Goal: Task Accomplishment & Management: Use online tool/utility

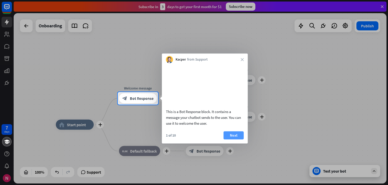
click at [235, 133] on button "Next" at bounding box center [234, 135] width 20 height 8
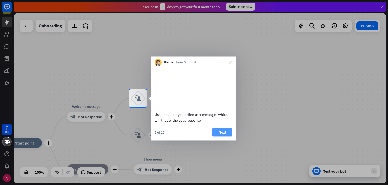
click at [219, 129] on button "Next" at bounding box center [222, 132] width 20 height 8
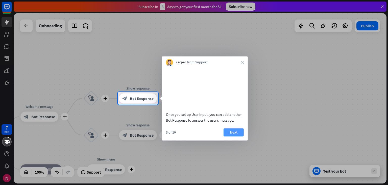
click at [239, 133] on button "Next" at bounding box center [234, 132] width 20 height 8
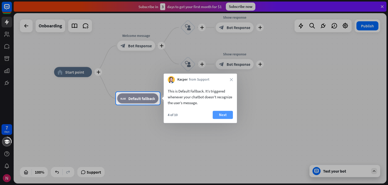
click at [224, 116] on button "Next" at bounding box center [223, 115] width 20 height 8
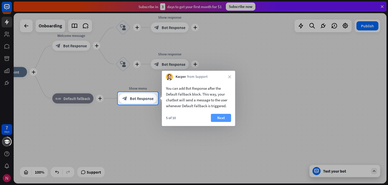
click at [224, 117] on button "Next" at bounding box center [221, 118] width 20 height 8
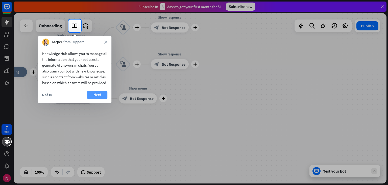
click at [98, 99] on button "Next" at bounding box center [97, 95] width 20 height 8
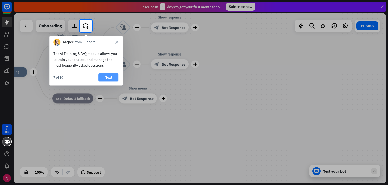
click at [107, 76] on button "Next" at bounding box center [108, 77] width 20 height 8
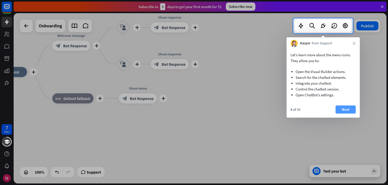
click at [341, 112] on button "Next" at bounding box center [346, 109] width 20 height 8
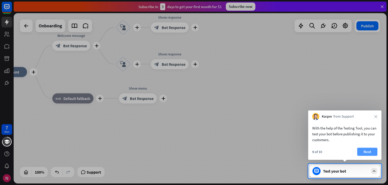
click at [369, 154] on button "Next" at bounding box center [368, 151] width 20 height 8
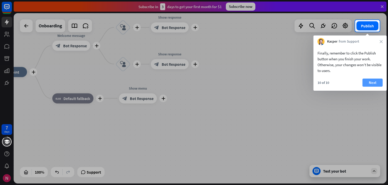
click at [371, 81] on button "Next" at bounding box center [373, 82] width 20 height 8
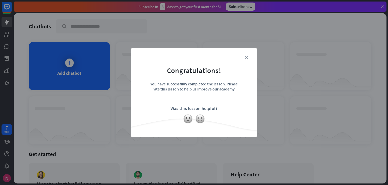
click at [247, 58] on icon "close" at bounding box center [247, 58] width 4 height 4
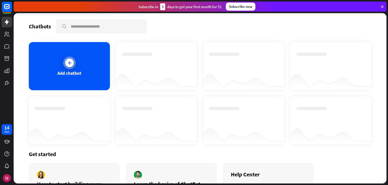
click at [81, 71] on div "Add chatbot" at bounding box center [69, 66] width 81 height 48
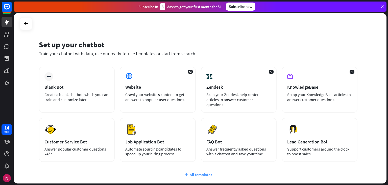
click at [198, 172] on div "All templates" at bounding box center [198, 174] width 319 height 5
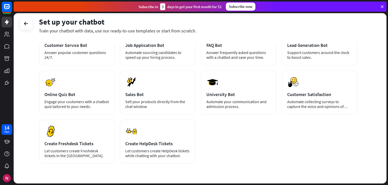
scroll to position [97, 0]
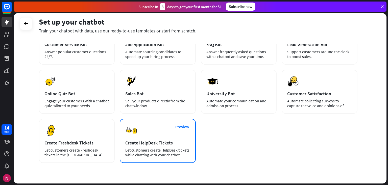
click at [165, 130] on div "Preview Create HelpDesk Tickets Let customers create HelpDesk tickets while cha…" at bounding box center [158, 141] width 76 height 44
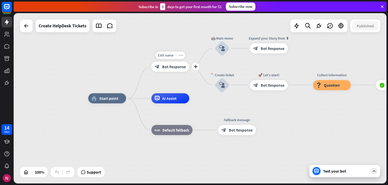
click at [182, 56] on icon "more_horiz" at bounding box center [181, 55] width 4 height 4
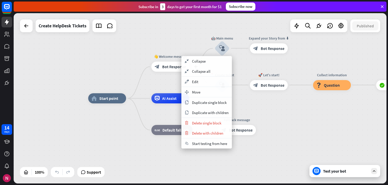
click at [172, 62] on div "block_bot_response Bot Response" at bounding box center [170, 66] width 38 height 10
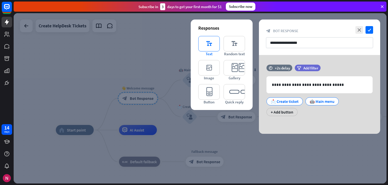
click at [207, 47] on icon "editor_text" at bounding box center [209, 43] width 21 height 15
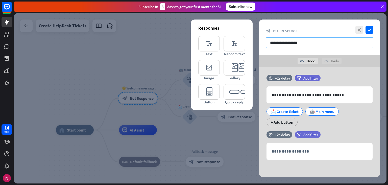
scroll to position [2, 0]
click at [371, 31] on icon "check" at bounding box center [370, 30] width 8 height 8
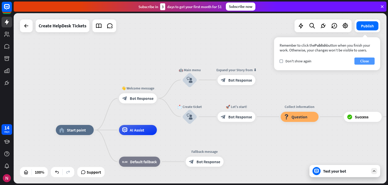
click at [360, 60] on button "Close" at bounding box center [365, 60] width 20 height 7
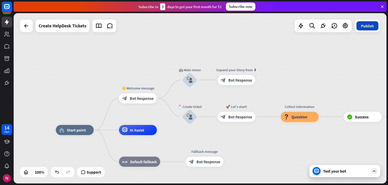
click at [365, 29] on button "Publish" at bounding box center [368, 25] width 22 height 9
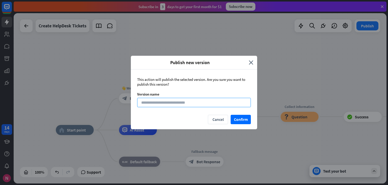
click at [203, 104] on input at bounding box center [194, 102] width 114 height 9
type input "*********"
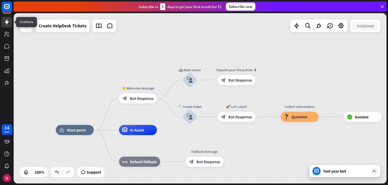
click at [7, 22] on icon at bounding box center [7, 21] width 4 height 5
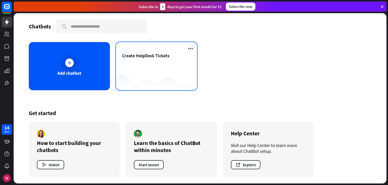
click at [190, 49] on icon at bounding box center [191, 49] width 6 height 6
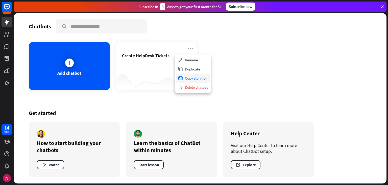
click at [202, 81] on div "Copy story ID" at bounding box center [193, 77] width 34 height 9
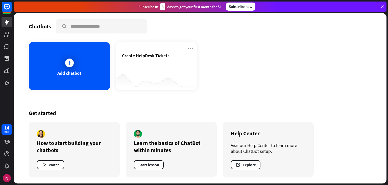
click at [384, 7] on icon at bounding box center [382, 6] width 5 height 5
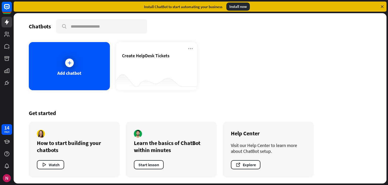
click at [382, 7] on icon at bounding box center [382, 6] width 5 height 5
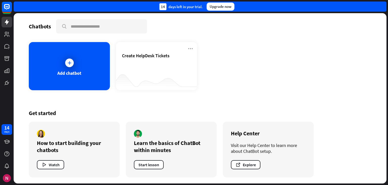
click at [382, 7] on div "14 days left in your trial. Upgrade now" at bounding box center [200, 7] width 373 height 10
click at [6, 21] on icon at bounding box center [7, 21] width 4 height 5
click at [265, 96] on div "Chatbots search Add chatbot Create HelpDesk Tickets Get started How to start bu…" at bounding box center [200, 98] width 373 height 170
click at [7, 82] on icon at bounding box center [7, 83] width 4 height 4
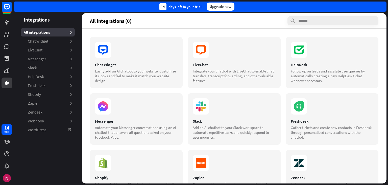
drag, startPoint x: 388, startPoint y: 76, endPoint x: 386, endPoint y: 87, distance: 10.9
click at [386, 87] on div "Integrations All integrations 0 Chat Widget 0 LiveChat 0 Messenger 0 Slack 0 He…" at bounding box center [201, 98] width 375 height 171
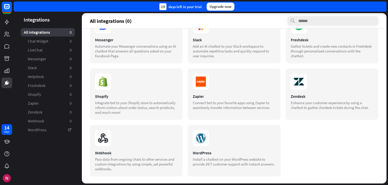
scroll to position [82, 0]
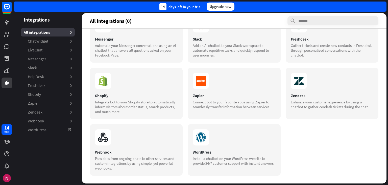
click at [376, 144] on div "Chat Widget Easily add an AI chatbot to your website. Customize its looks and f…" at bounding box center [234, 106] width 305 height 155
drag, startPoint x: 388, startPoint y: 139, endPoint x: 388, endPoint y: 72, distance: 66.5
click at [388, 72] on div "Integrations All integrations 0 Chat Widget 0 LiveChat 0 Messenger 0 Slack 0 He…" at bounding box center [201, 98] width 375 height 171
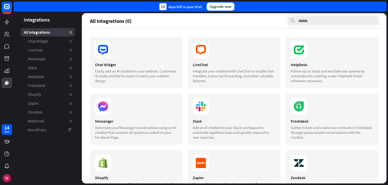
click at [360, 31] on div "Chat Widget Easily add an AI chatbot to your website. Customize its looks and f…" at bounding box center [234, 106] width 305 height 155
click at [168, 69] on div "Easily add an AI chatbot to your website. Customize its looks and feel to make …" at bounding box center [136, 76] width 83 height 14
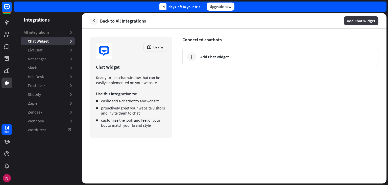
click at [354, 21] on button "Add Chat Widget" at bounding box center [361, 20] width 35 height 9
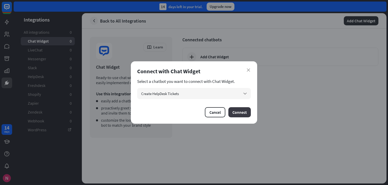
click at [245, 109] on button "Connect" at bounding box center [240, 112] width 23 height 10
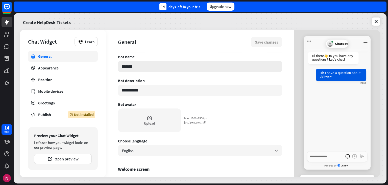
click at [185, 69] on input "*******" at bounding box center [200, 66] width 164 height 11
type textarea "*"
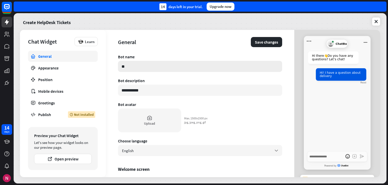
type input "*"
type textarea "*"
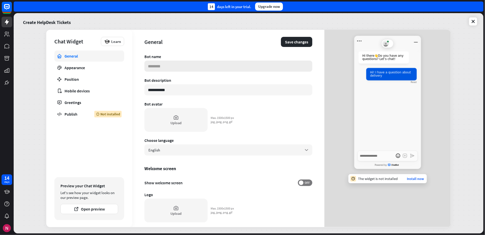
type textarea "*"
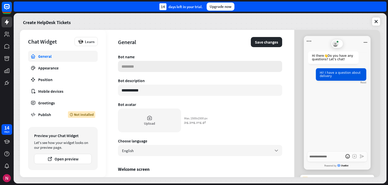
click at [235, 66] on input at bounding box center [200, 66] width 164 height 11
type textarea "*"
type input "*"
type textarea "*"
type input "**"
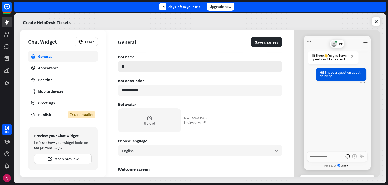
type textarea "*"
type input "****"
type textarea "*"
type input "*****"
type textarea "*"
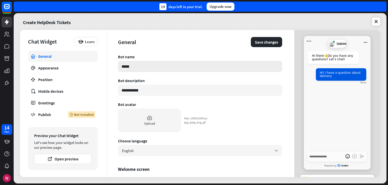
type input "******"
type textarea "*"
type input "*******"
click at [188, 86] on input "**********" at bounding box center [200, 89] width 164 height 11
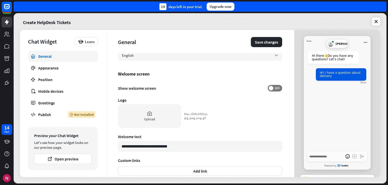
scroll to position [96, 0]
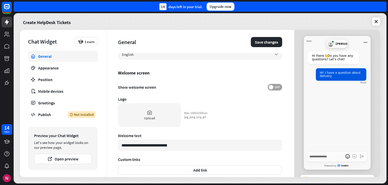
click at [274, 85] on span "OFF" at bounding box center [278, 87] width 8 height 4
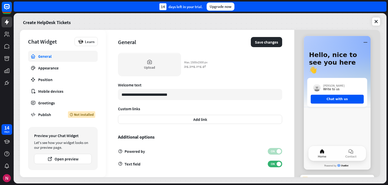
scroll to position [148, 0]
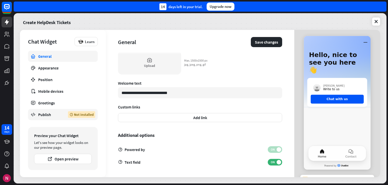
click at [59, 115] on div "Publish" at bounding box center [49, 114] width 22 height 5
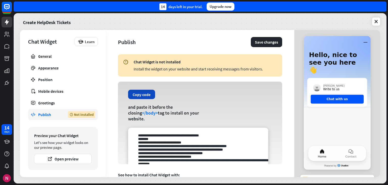
click at [150, 94] on button "Copy code" at bounding box center [141, 94] width 27 height 9
click at [349, 155] on span "Contact" at bounding box center [351, 156] width 11 height 3
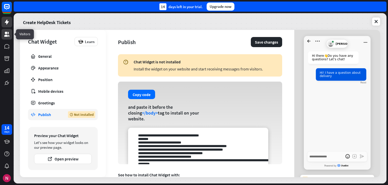
click at [5, 37] on icon at bounding box center [6, 34] width 5 height 5
type textarea "*"
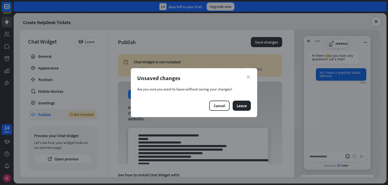
click at [248, 74] on div "Unsaved changes" at bounding box center [194, 77] width 114 height 7
click at [223, 105] on button "Cancel" at bounding box center [219, 105] width 20 height 10
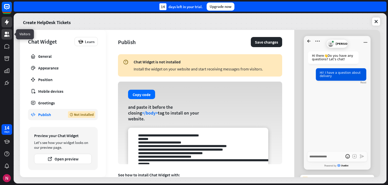
click at [5, 34] on icon at bounding box center [7, 34] width 6 height 6
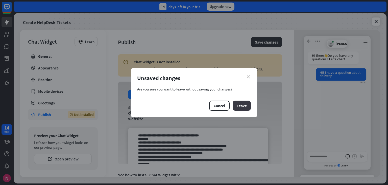
click at [241, 106] on button "Leave" at bounding box center [242, 105] width 18 height 10
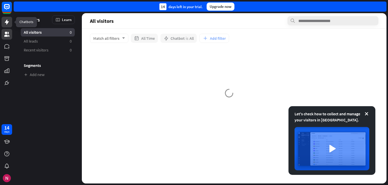
click at [3, 24] on link at bounding box center [7, 22] width 11 height 11
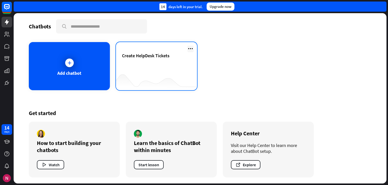
click at [190, 48] on icon at bounding box center [191, 49] width 6 height 6
click at [155, 80] on div at bounding box center [156, 79] width 81 height 19
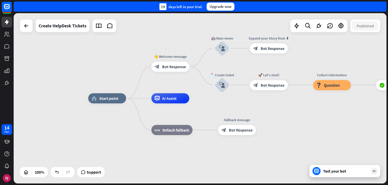
click at [89, 49] on div "home_2 Start point 👋 Welcome message block_bot_response Bot Response 🤖 Main men…" at bounding box center [200, 98] width 373 height 170
